Goal: Navigation & Orientation: Find specific page/section

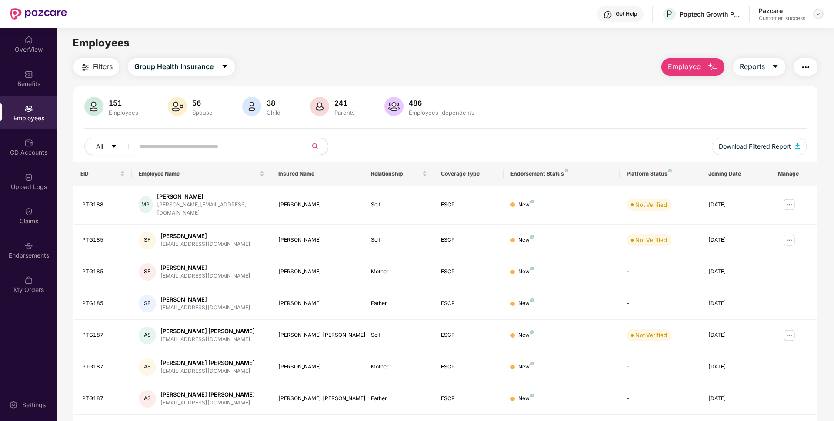
click at [821, 10] on img at bounding box center [817, 13] width 7 height 7
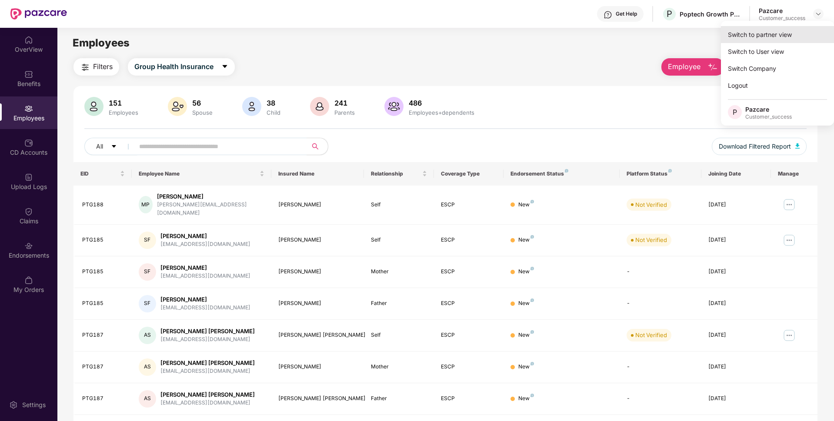
click at [764, 30] on div "Switch to partner view" at bounding box center [777, 34] width 113 height 17
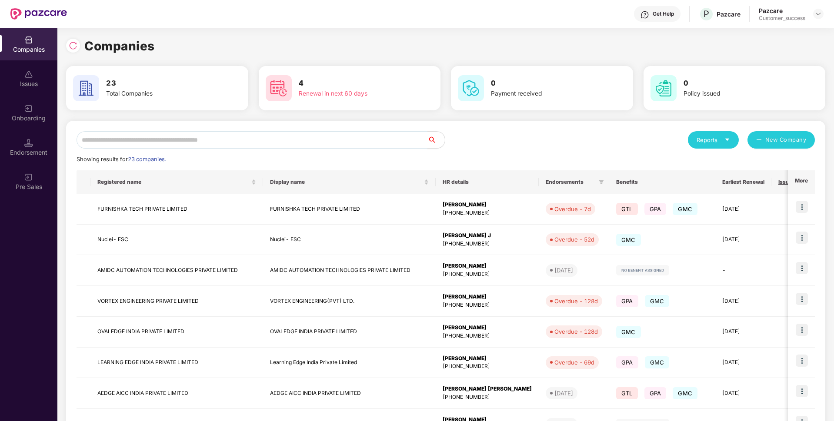
click at [346, 144] on input "text" at bounding box center [251, 139] width 351 height 17
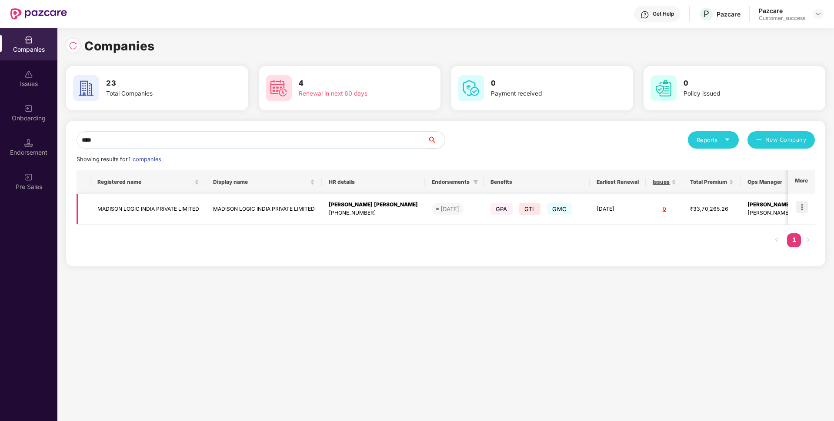
type input "****"
click at [804, 206] on img at bounding box center [801, 207] width 12 height 12
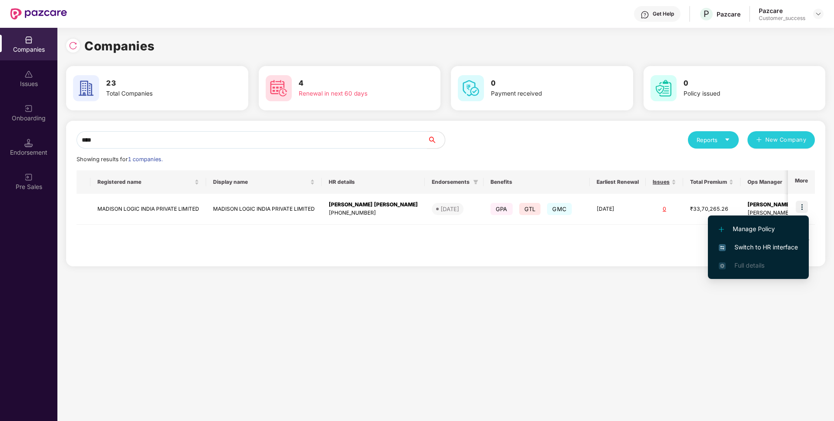
click at [742, 250] on span "Switch to HR interface" at bounding box center [757, 248] width 79 height 10
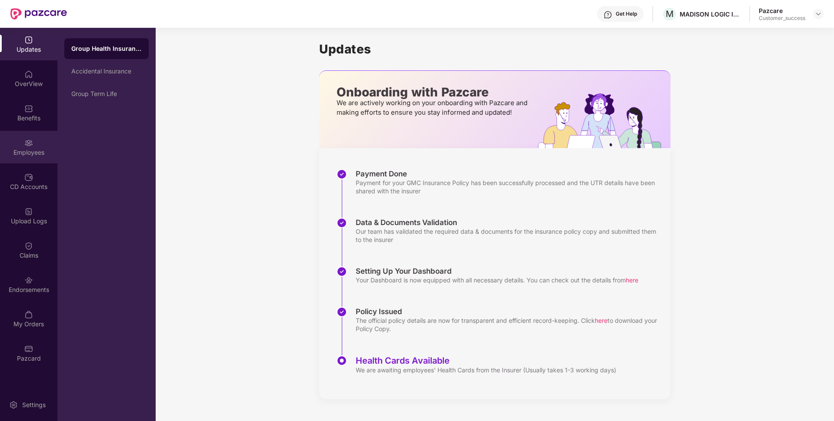
click at [0, 142] on div "Employees" at bounding box center [28, 147] width 57 height 33
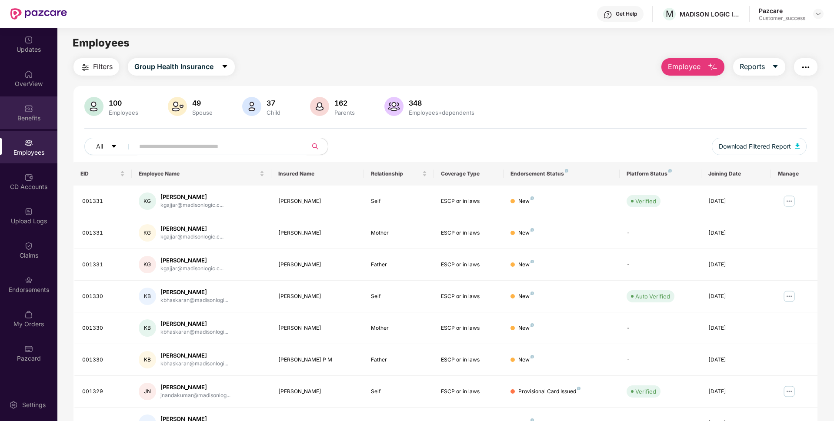
click at [0, 111] on div "Benefits" at bounding box center [28, 112] width 57 height 33
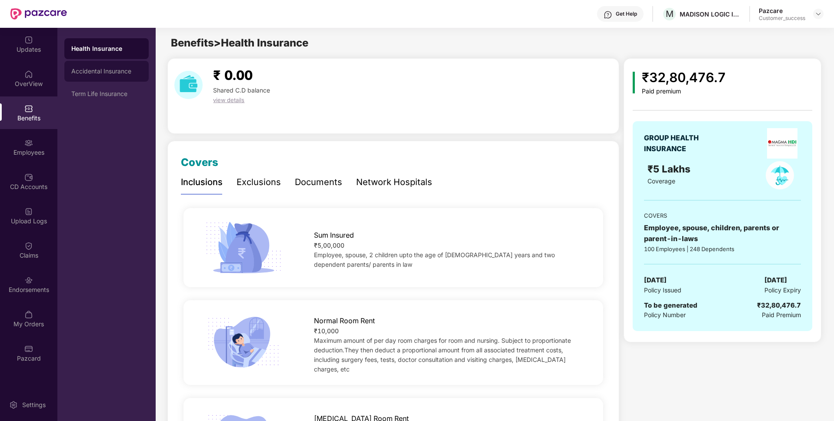
click at [79, 74] on div "Accidental Insurance" at bounding box center [106, 71] width 70 height 7
